Goal: Information Seeking & Learning: Learn about a topic

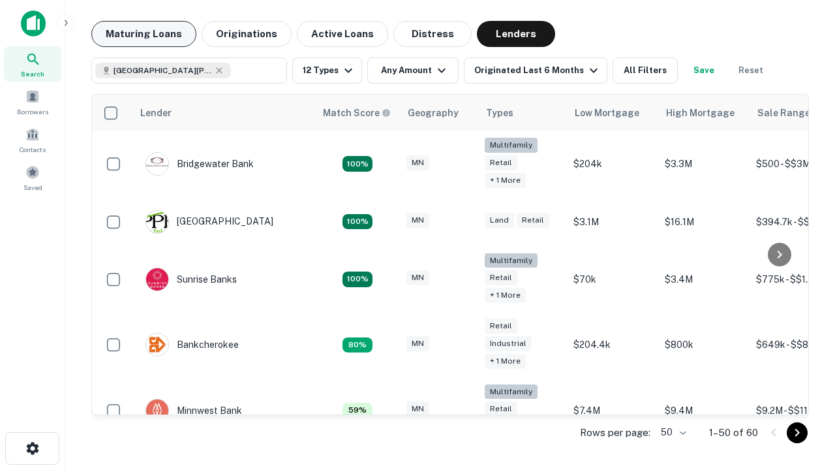
click at [142, 34] on button "Maturing Loans" at bounding box center [143, 34] width 105 height 26
